Goal: Check status: Check status

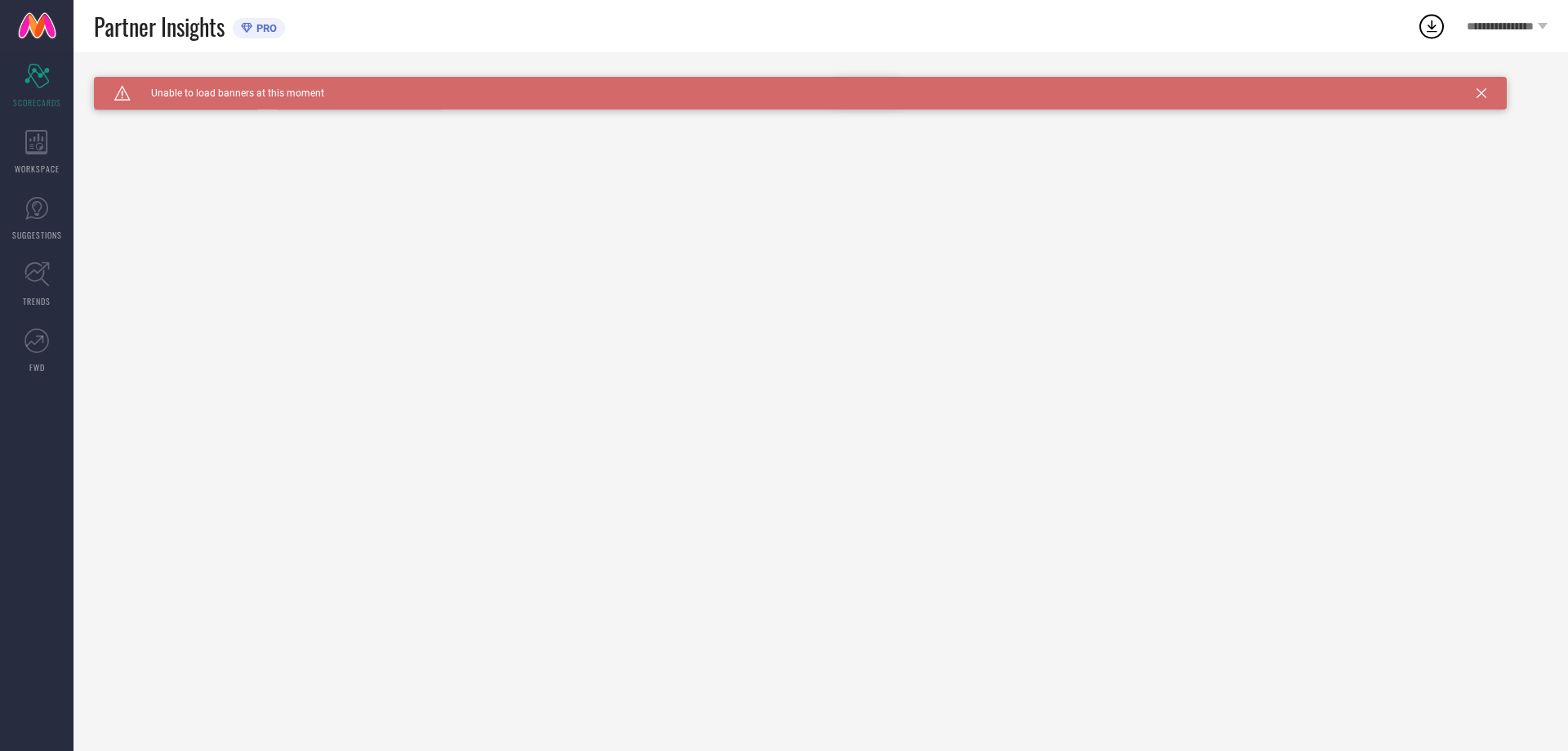
type input "All"
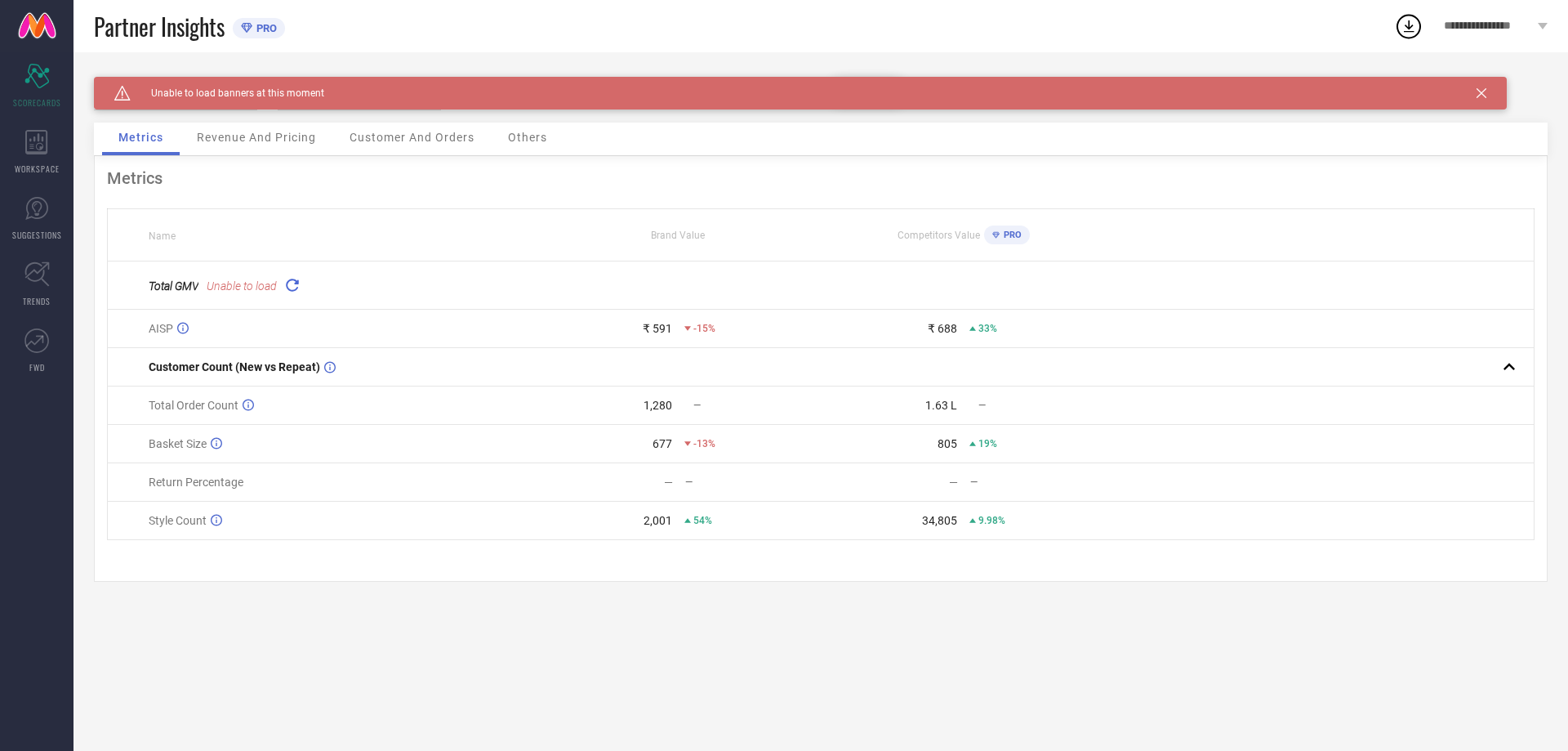
drag, startPoint x: 1481, startPoint y: 93, endPoint x: 1431, endPoint y: 128, distance: 61.0
click at [1482, 93] on icon at bounding box center [1481, 93] width 10 height 10
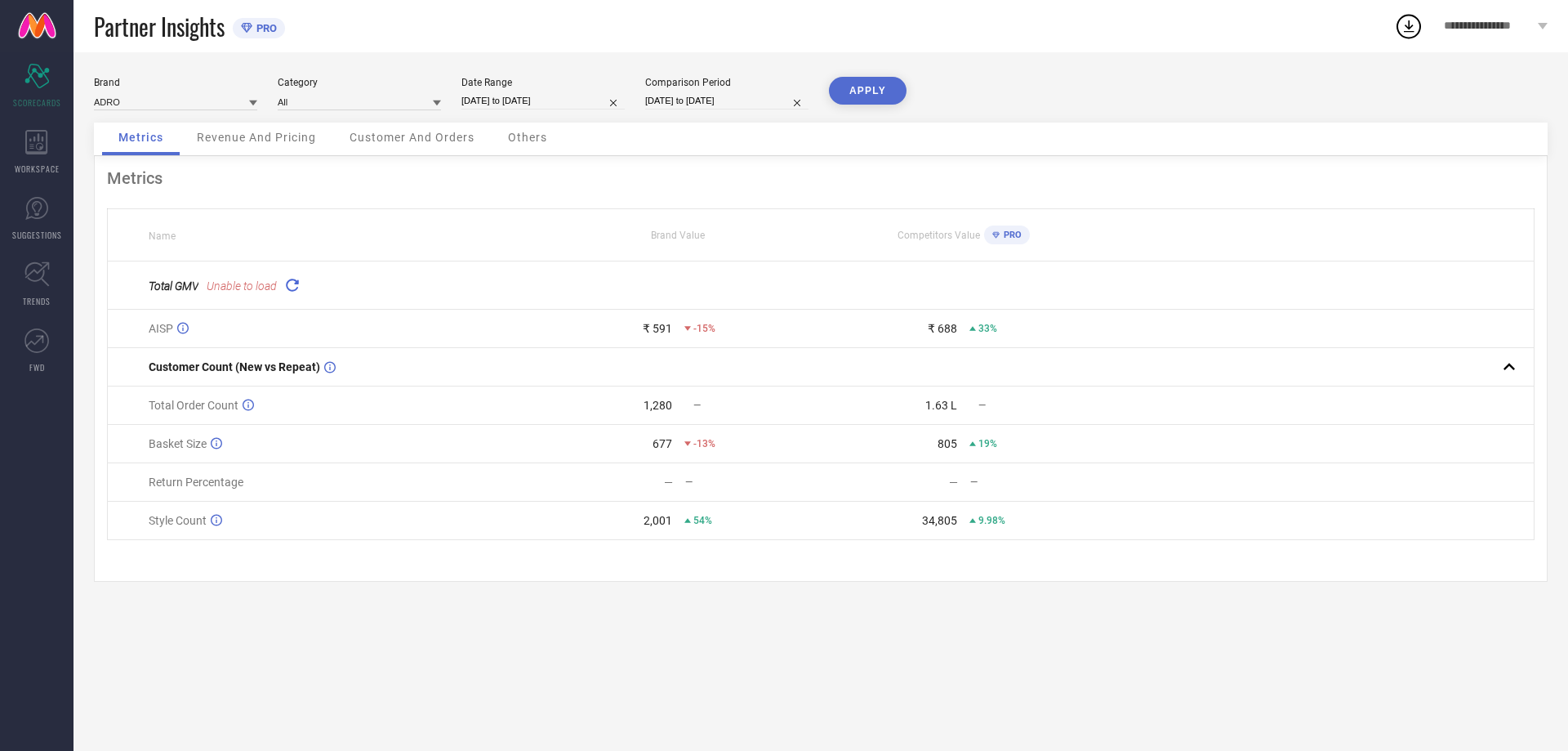
click at [510, 93] on input "[DATE] to [DATE]" at bounding box center [543, 101] width 163 height 17
select select "9"
select select "2025"
select select "10"
select select "2025"
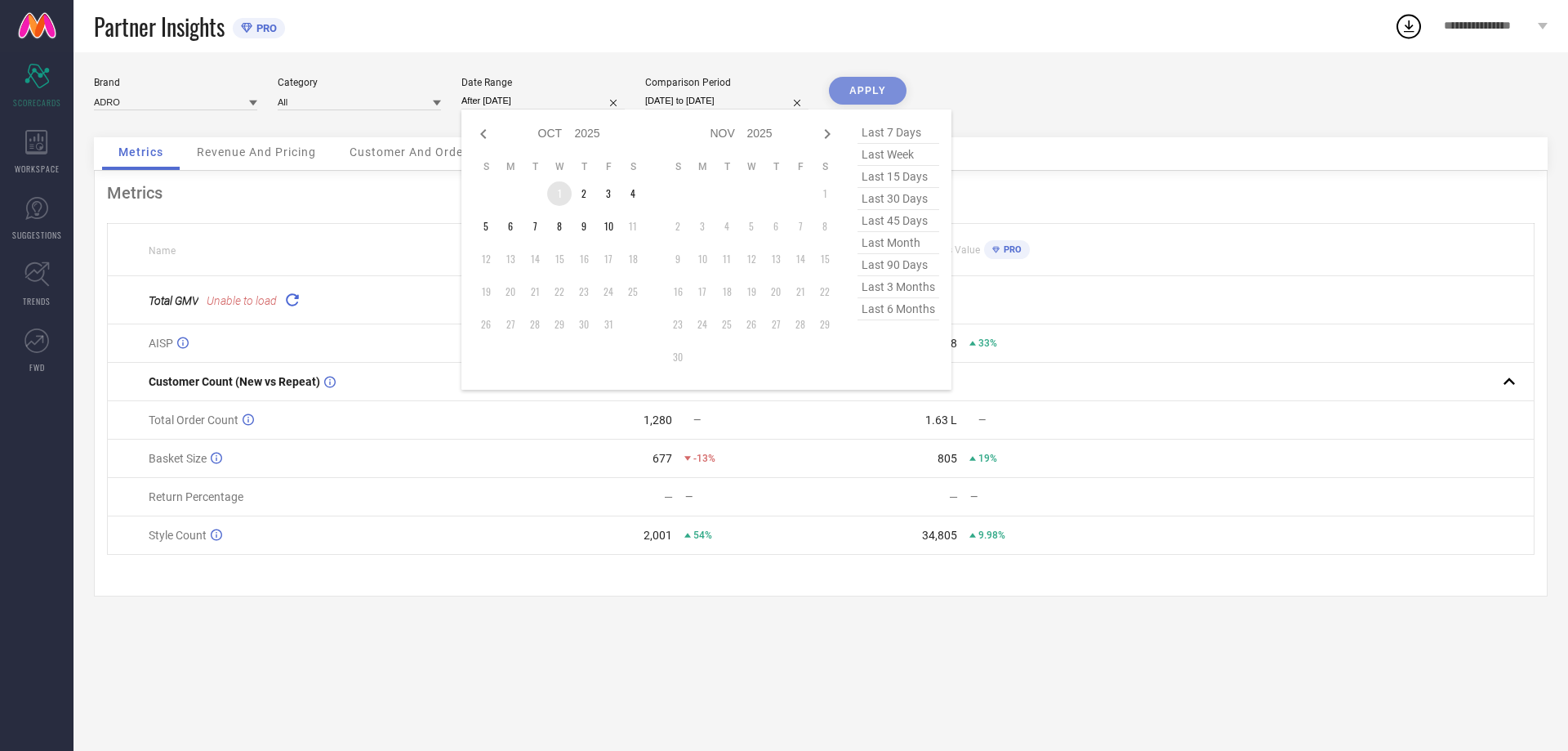
click at [563, 204] on td "1" at bounding box center [559, 193] width 24 height 24
type input "[DATE] to [DATE]"
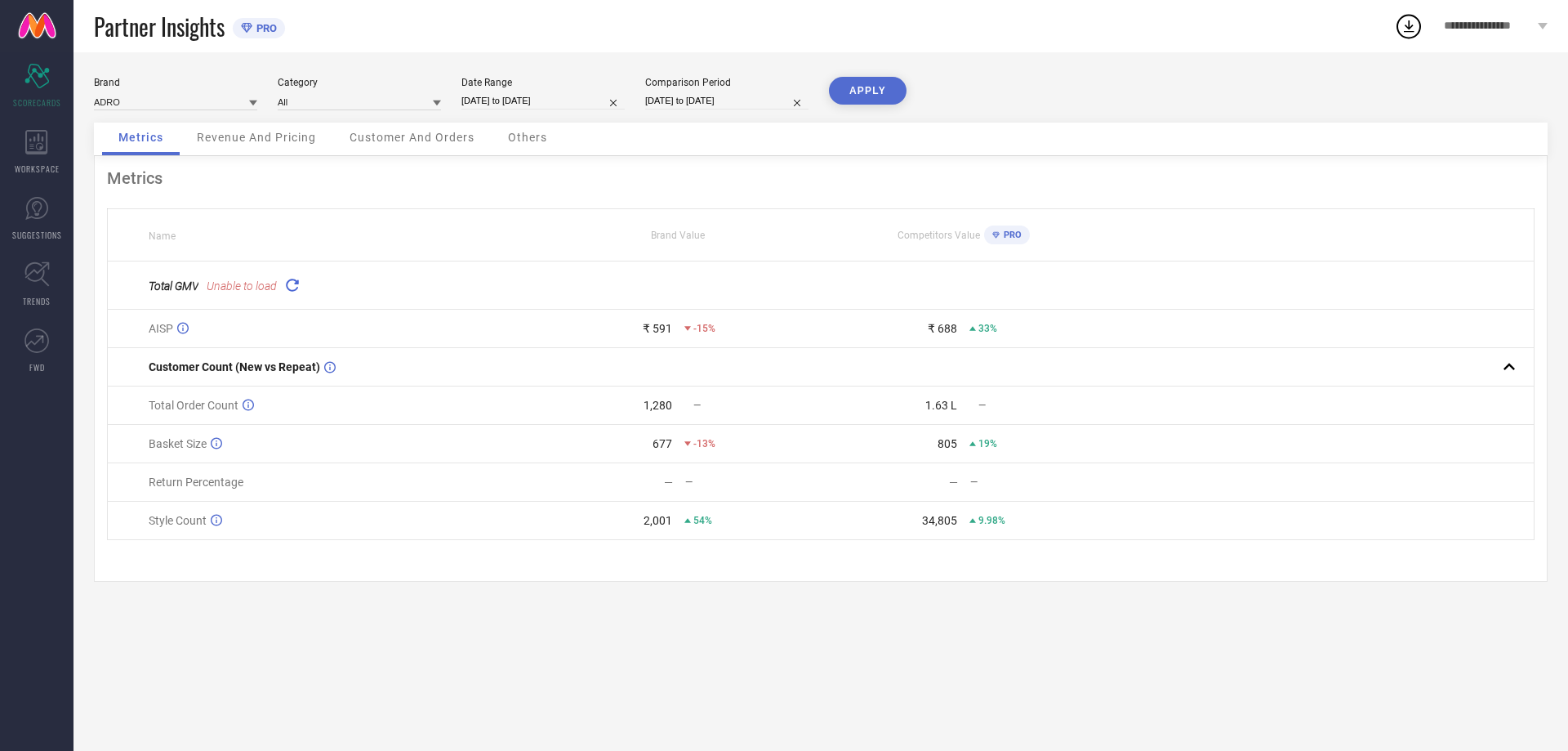
click at [269, 139] on span "Revenue And Pricing" at bounding box center [257, 137] width 119 height 14
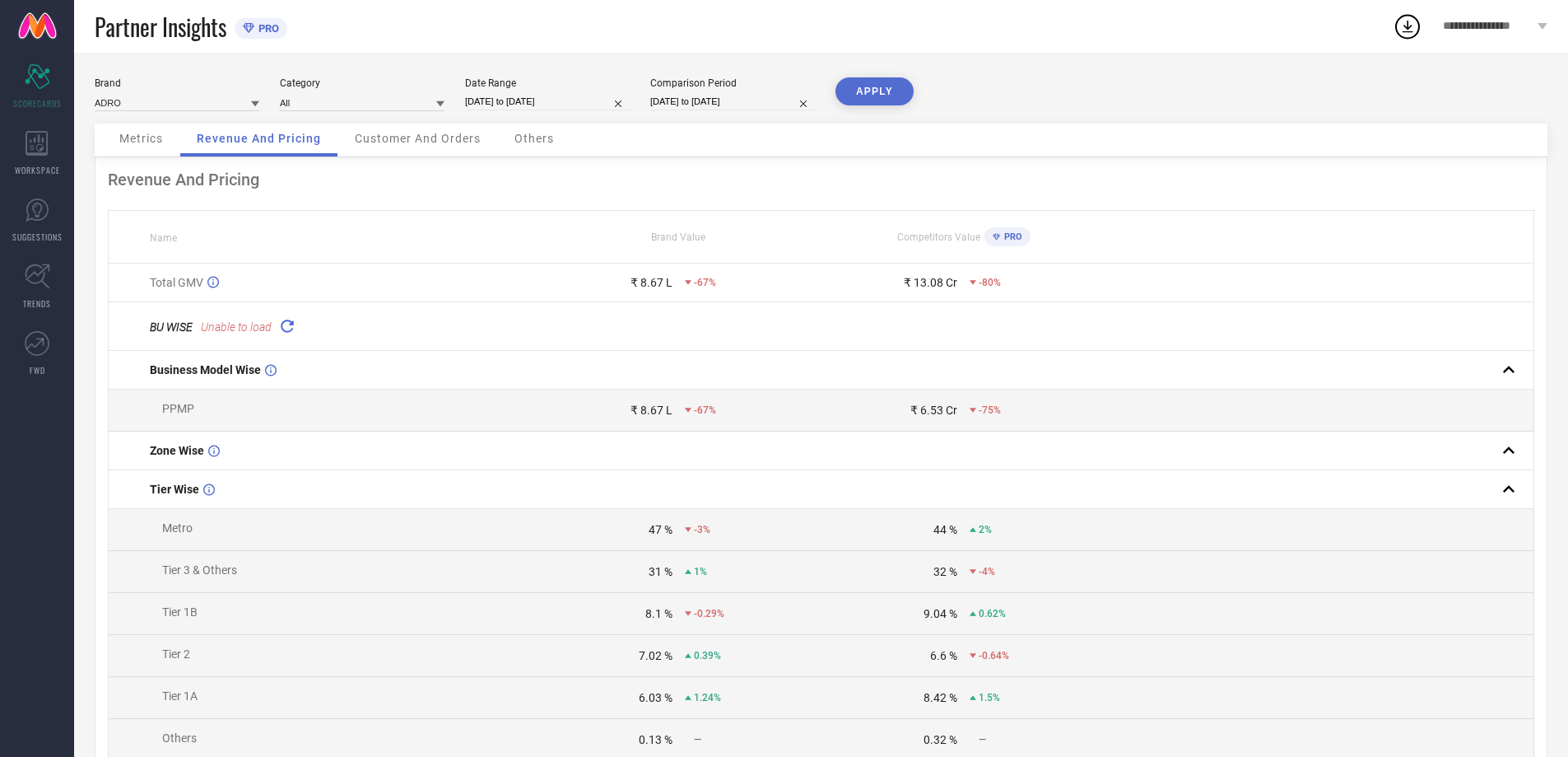
click at [874, 92] on button "APPLY" at bounding box center [875, 91] width 78 height 28
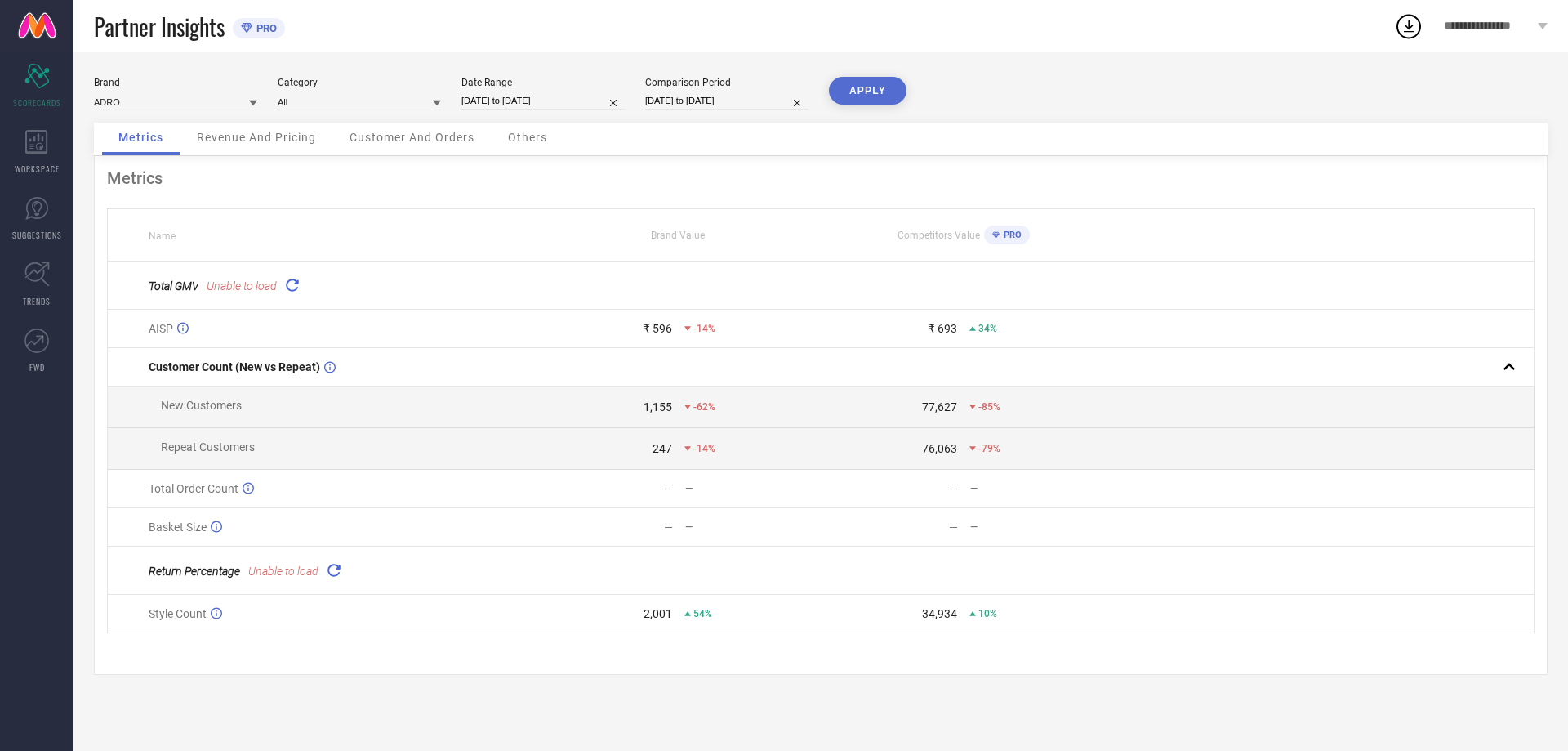
click at [242, 134] on span "Revenue And Pricing" at bounding box center [257, 137] width 119 height 14
